Goal: Task Accomplishment & Management: Manage account settings

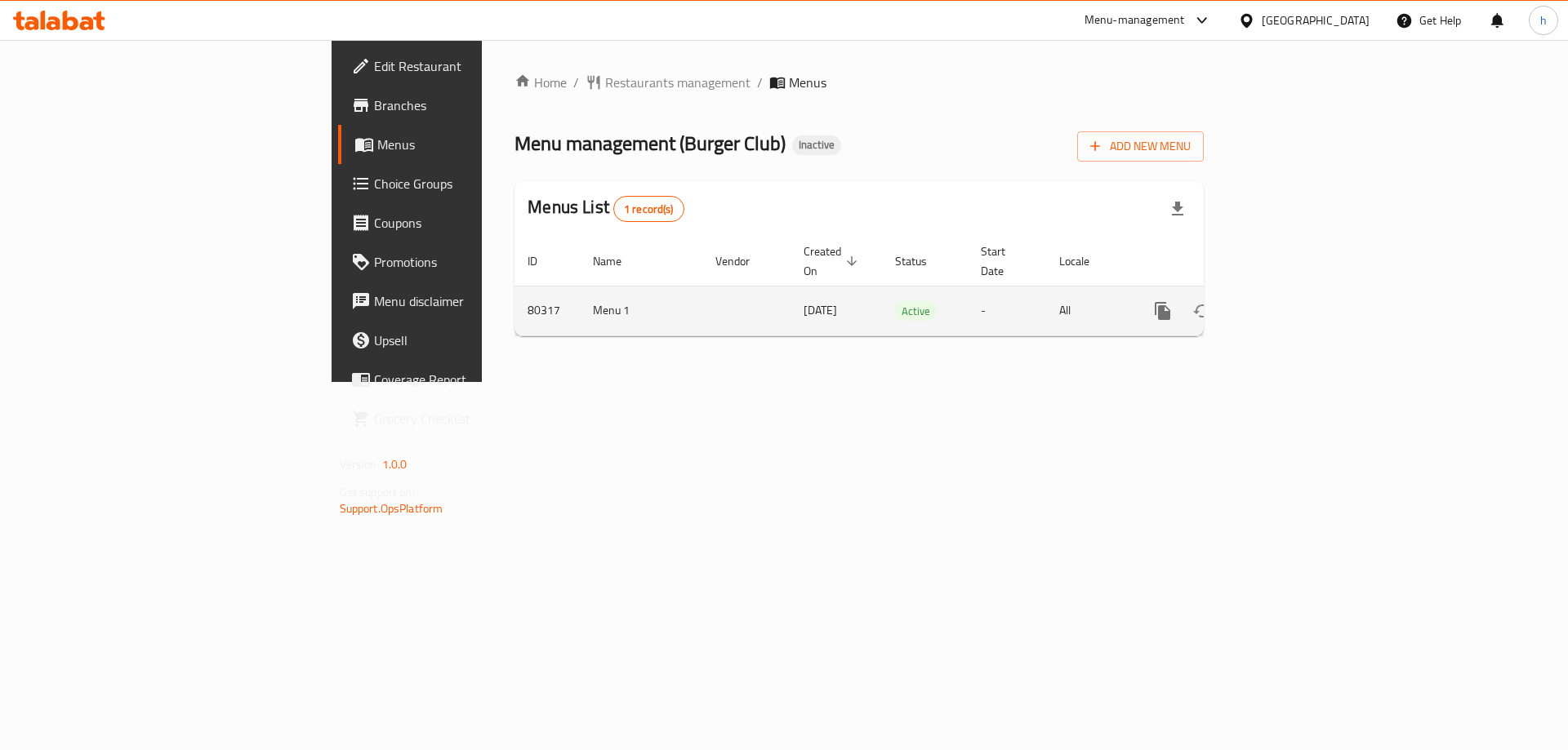
click at [1290, 301] on icon "enhanced table" at bounding box center [1280, 310] width 19 height 19
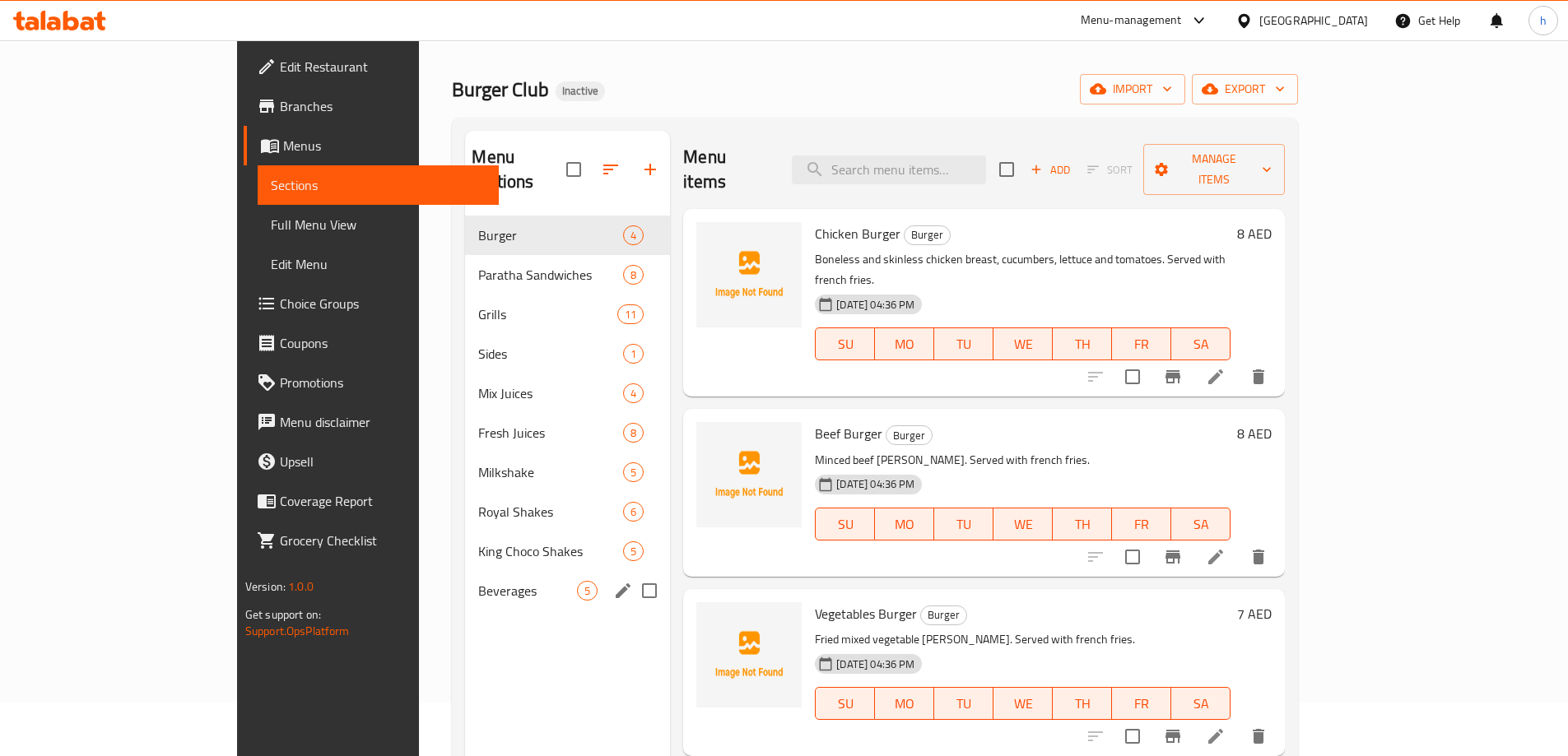
scroll to position [82, 0]
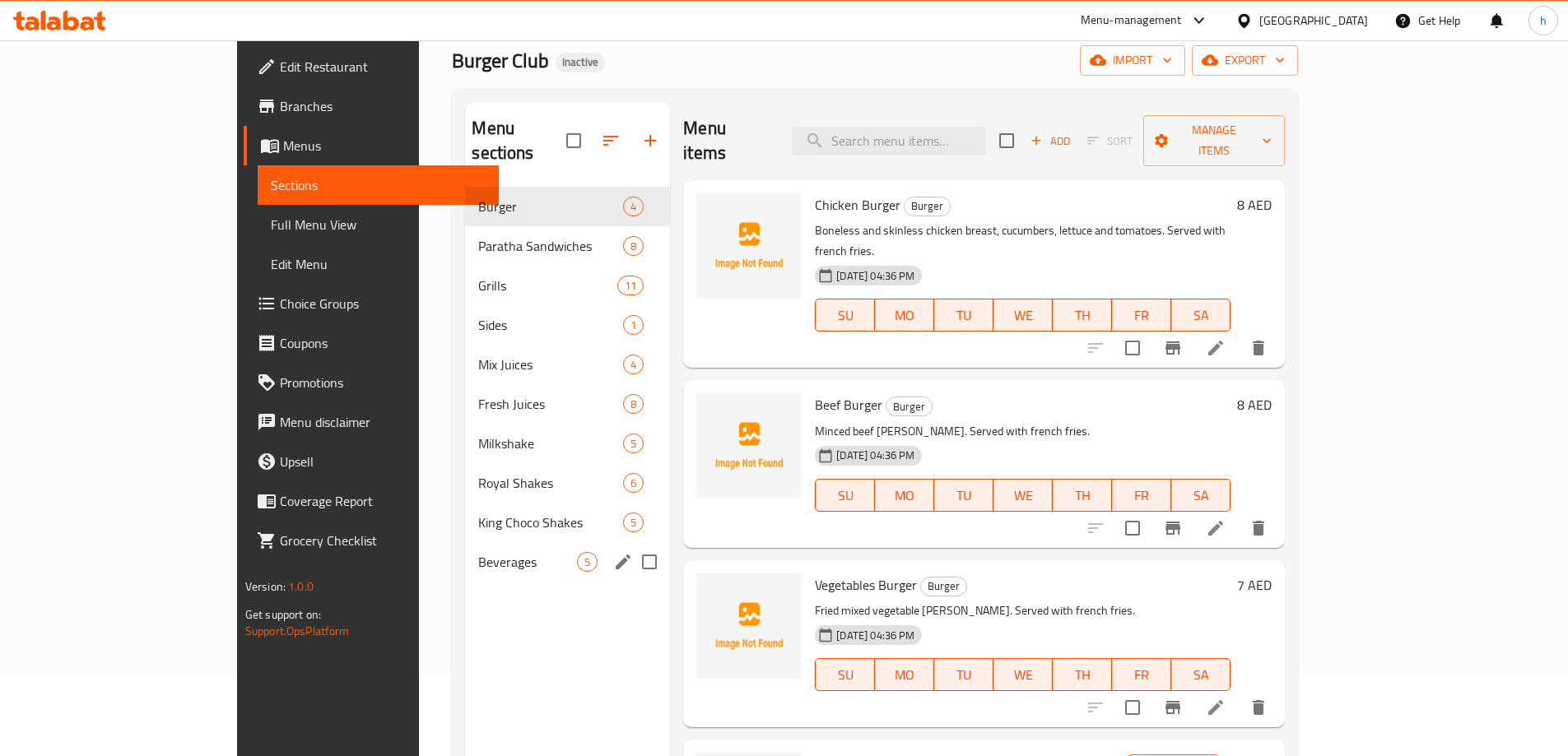
click at [465, 557] on div "Beverages 5" at bounding box center [567, 562] width 205 height 40
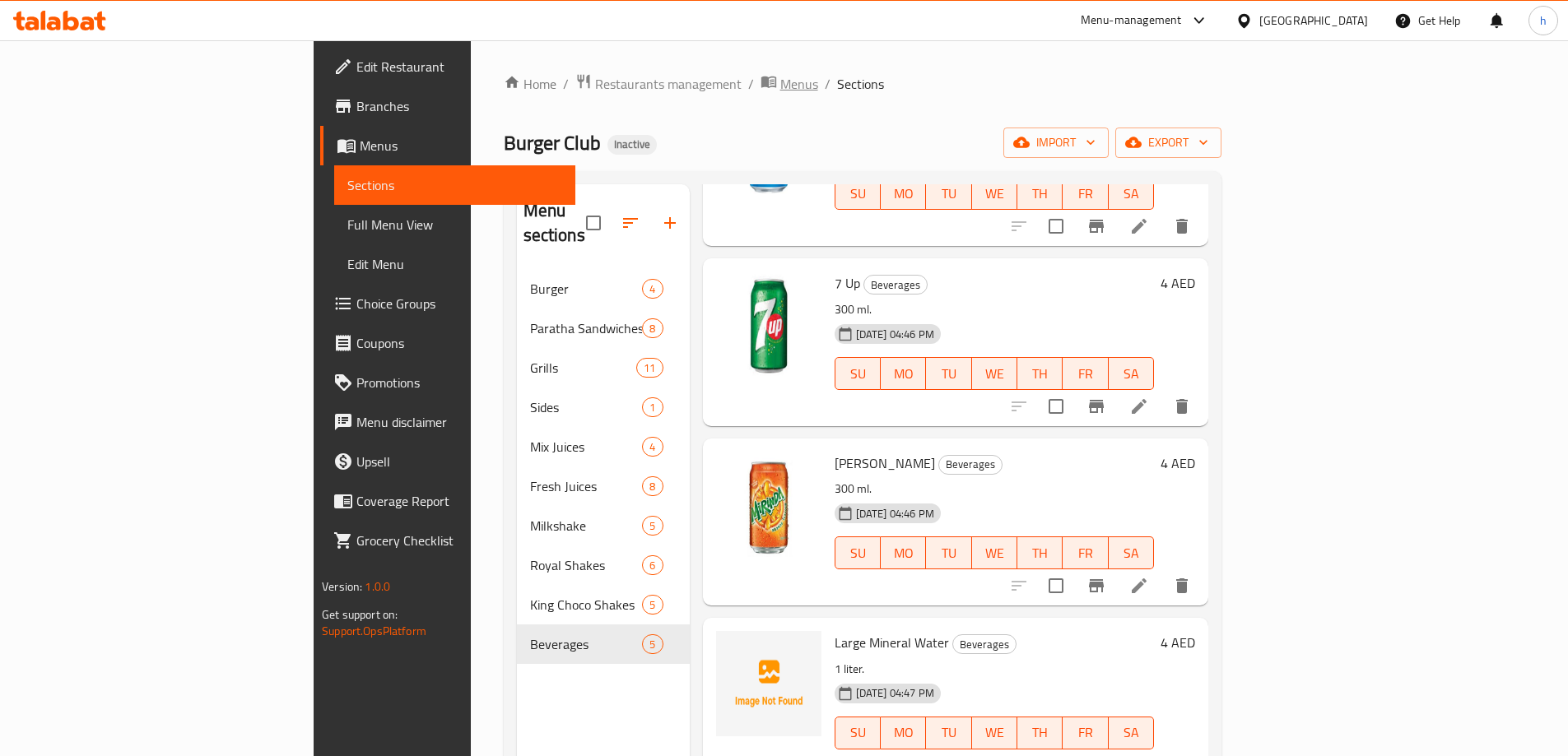
click at [780, 88] on span "Menus" at bounding box center [798, 84] width 38 height 19
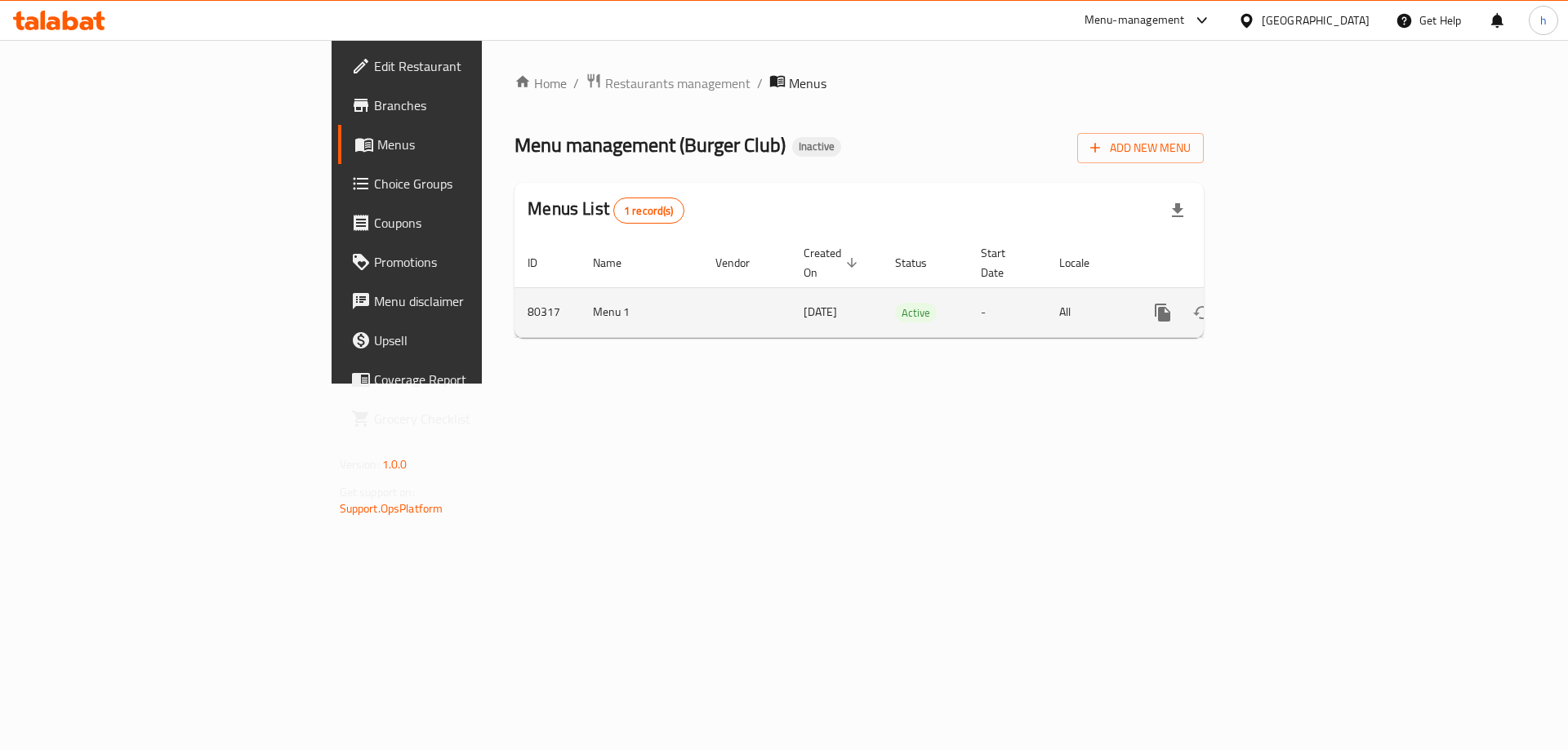
click at [804, 301] on span "[DATE]" at bounding box center [821, 311] width 34 height 21
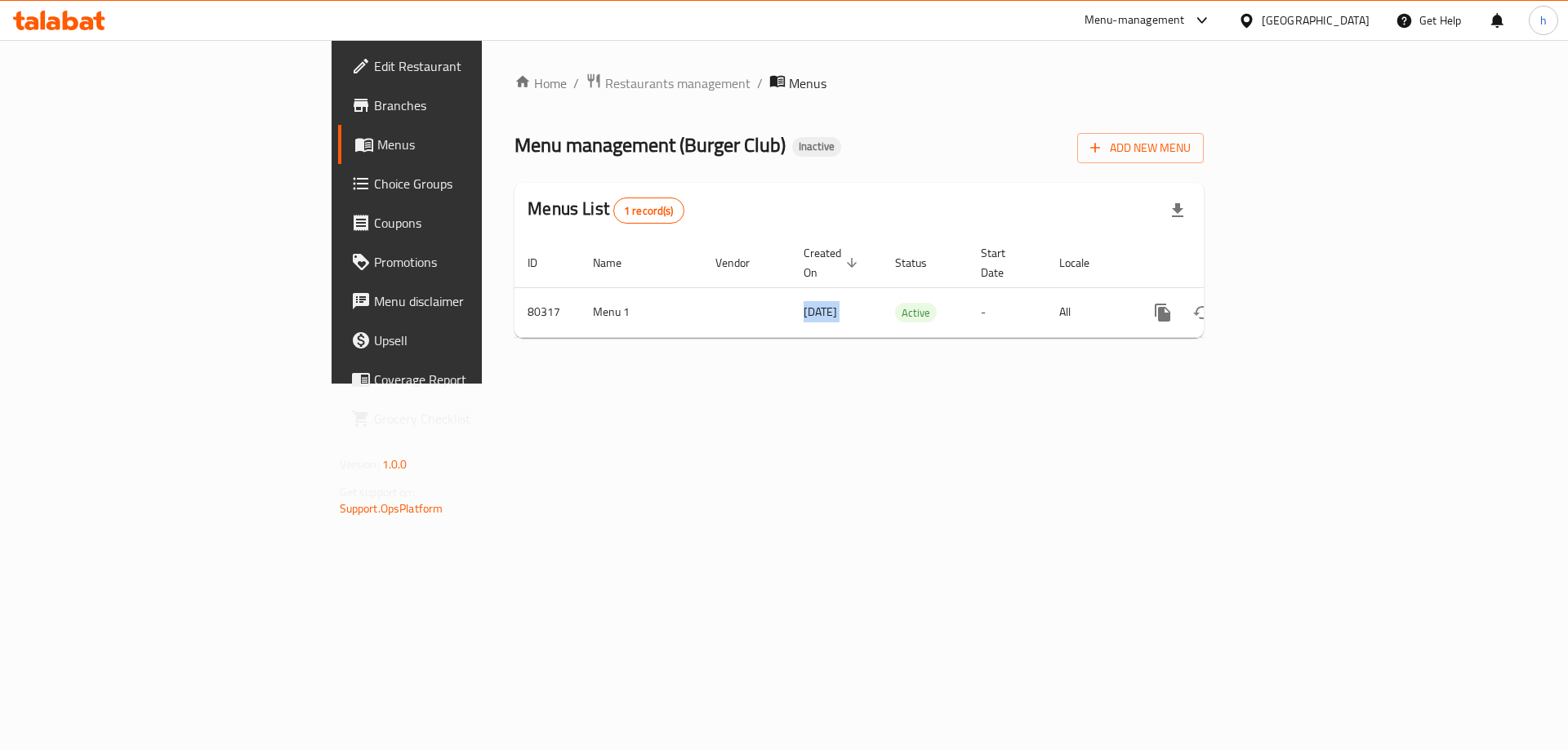
click at [374, 58] on span "Edit Restaurant" at bounding box center [477, 65] width 206 height 19
click at [1191, 141] on span "Add New Menu" at bounding box center [1140, 147] width 101 height 20
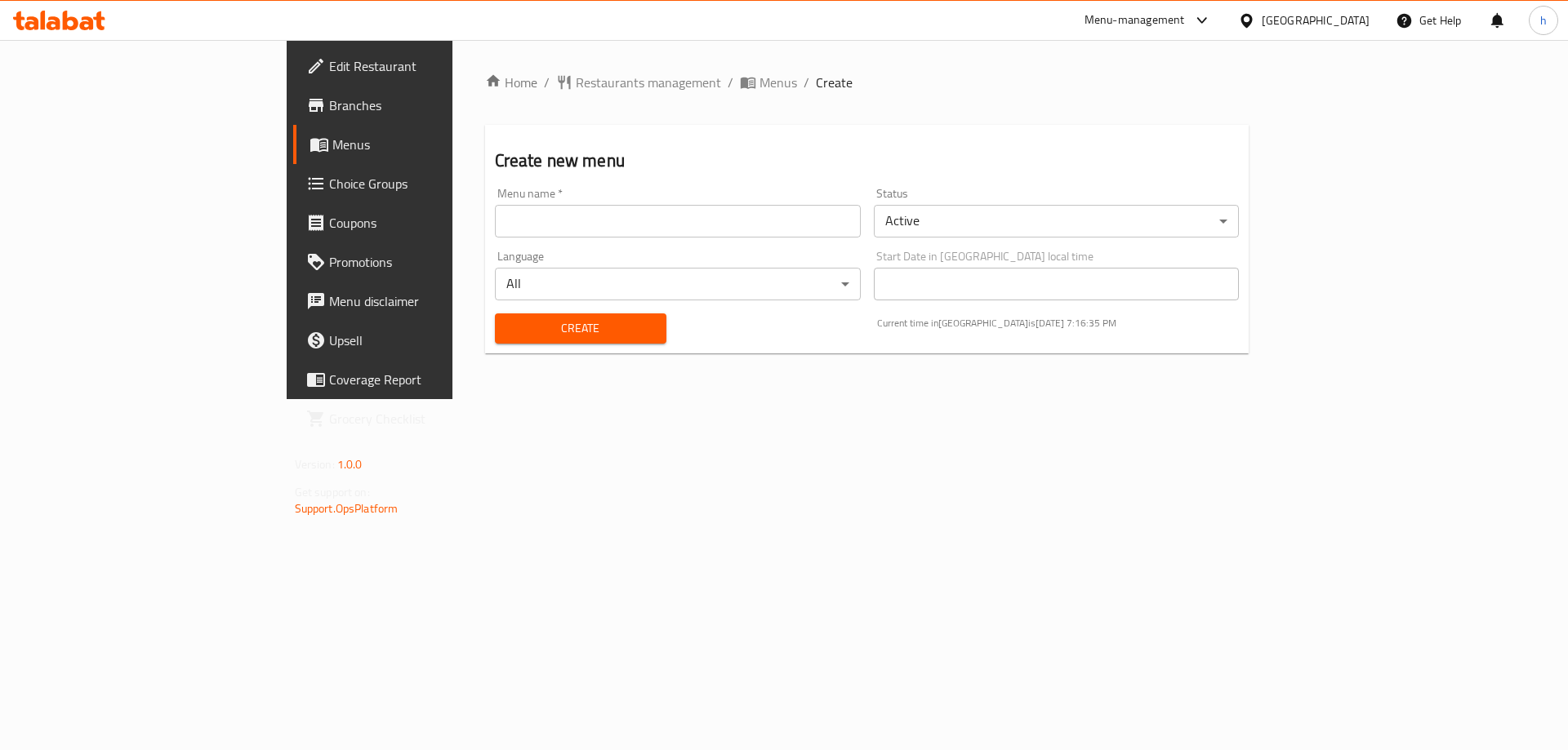
click at [801, 223] on input "text" at bounding box center [678, 221] width 366 height 33
type input "haidy"
click at [508, 328] on span "Create" at bounding box center [580, 328] width 145 height 20
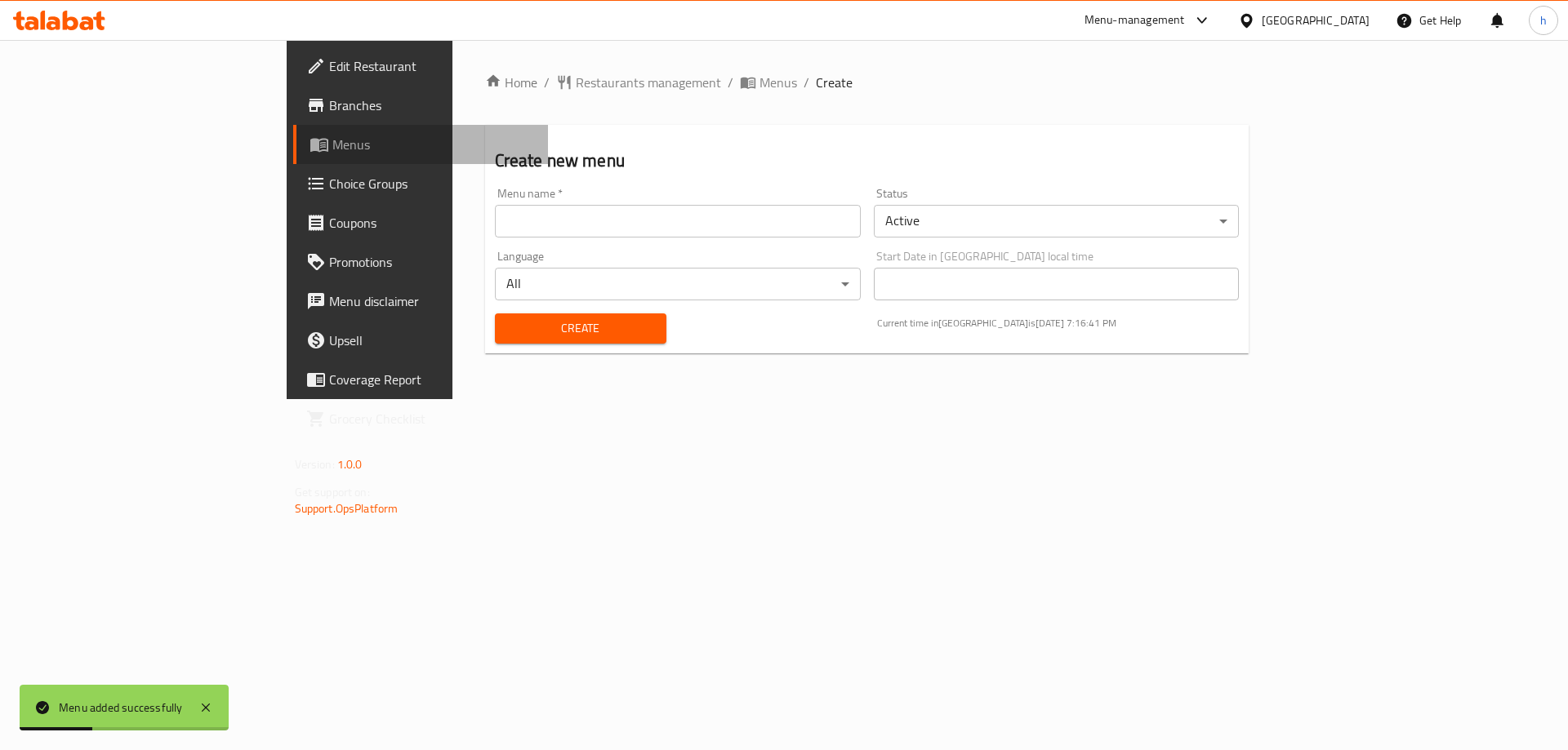
click at [332, 145] on span "Menus" at bounding box center [434, 144] width 204 height 19
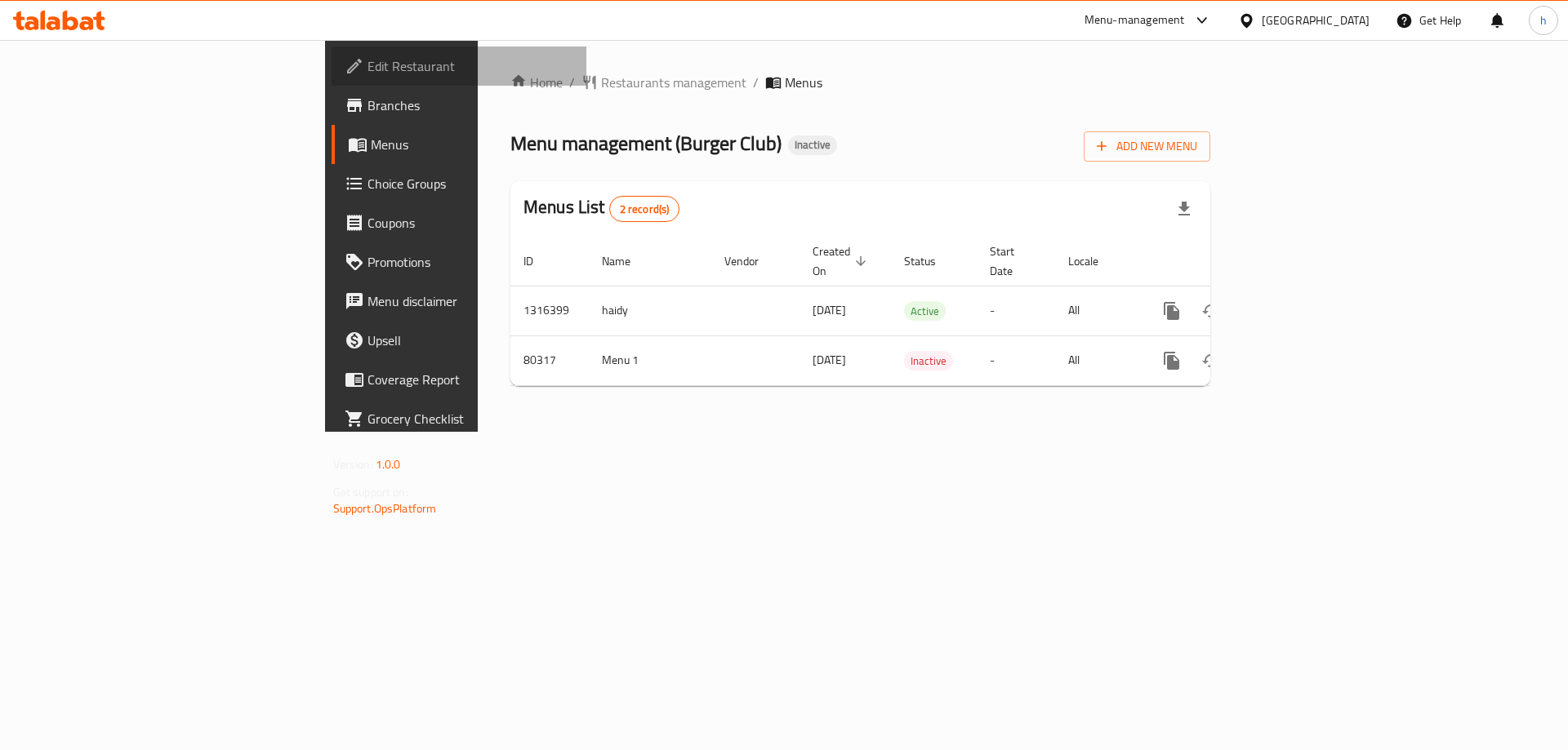
click at [367, 56] on span "Edit Restaurant" at bounding box center [470, 65] width 206 height 19
